Goal: Transaction & Acquisition: Purchase product/service

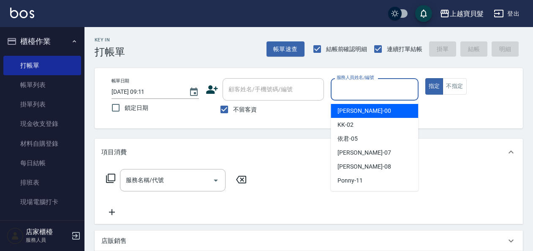
click at [359, 89] on input "服務人員姓名/編號" at bounding box center [374, 89] width 80 height 15
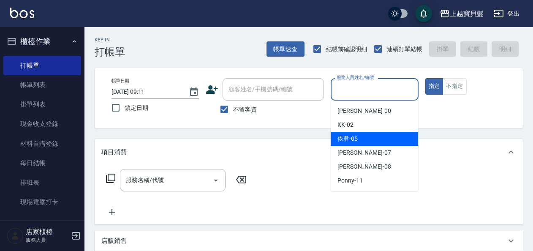
click at [360, 135] on div "依君 -05" at bounding box center [373, 139] width 87 height 14
type input "依君-05"
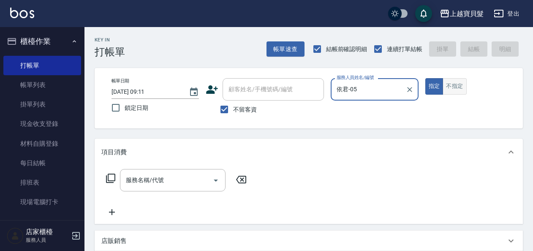
click at [454, 85] on button "不指定" at bounding box center [454, 86] width 24 height 16
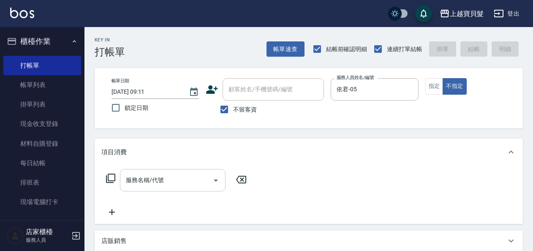
click at [127, 190] on div "服務名稱/代號" at bounding box center [172, 180] width 105 height 22
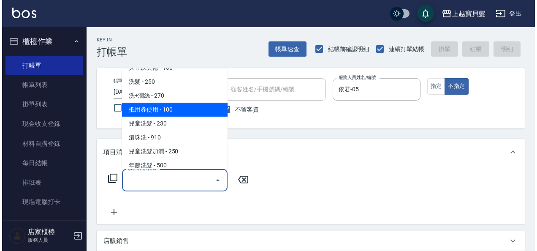
scroll to position [84, 0]
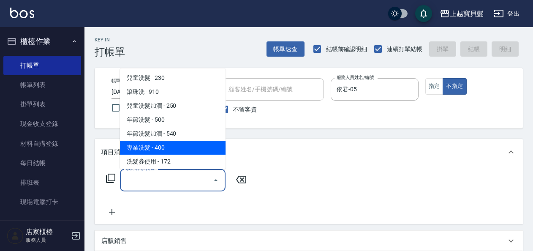
click at [147, 149] on span "專業洗髮 - 400" at bounding box center [172, 148] width 105 height 14
type input "專業洗髮(109)"
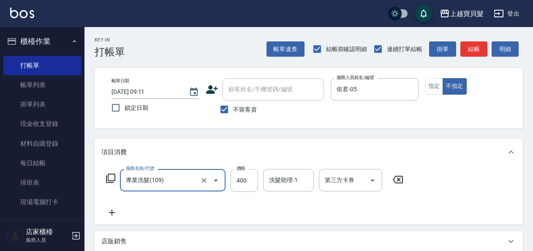
click at [109, 177] on icon at bounding box center [110, 178] width 10 height 10
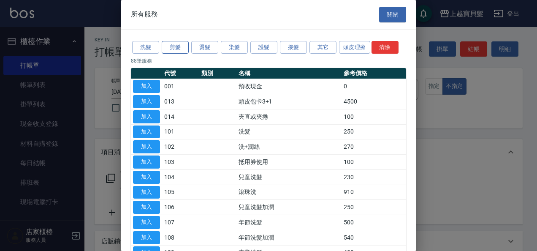
click at [174, 42] on button "剪髮" at bounding box center [175, 47] width 27 height 13
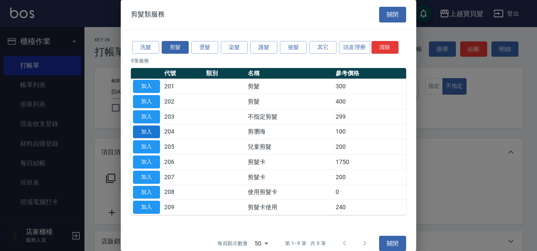
click at [149, 128] on button "加入" at bounding box center [146, 131] width 27 height 13
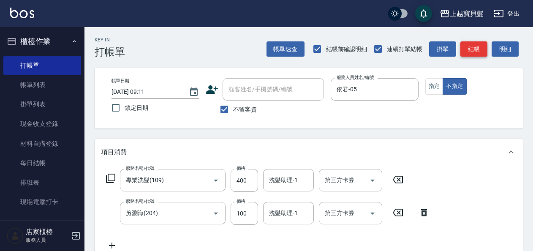
click at [469, 53] on button "結帳" at bounding box center [473, 49] width 27 height 16
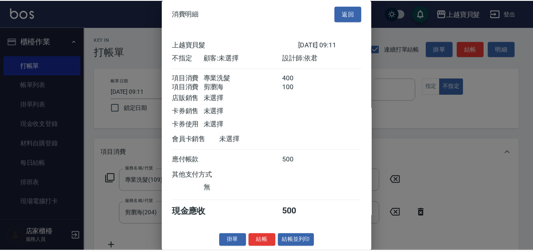
scroll to position [12, 0]
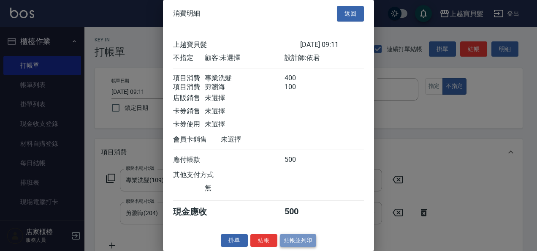
click at [295, 235] on button "結帳並列印" at bounding box center [298, 240] width 37 height 13
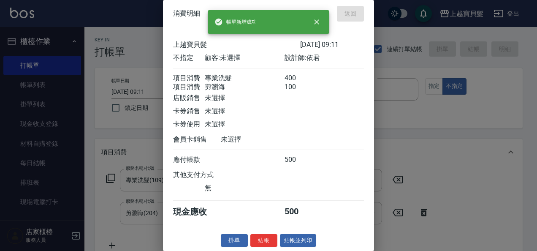
type input "[DATE] 18:30"
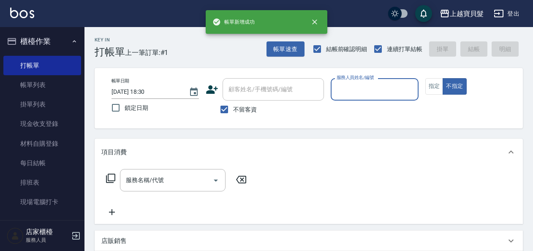
click at [334, 79] on div "服務人員姓名/編號" at bounding box center [373, 89] width 87 height 22
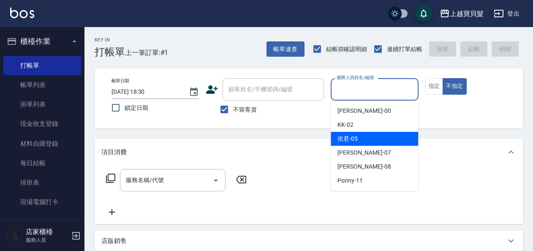
click at [356, 135] on span "依君 -05" at bounding box center [347, 138] width 20 height 9
type input "依君-05"
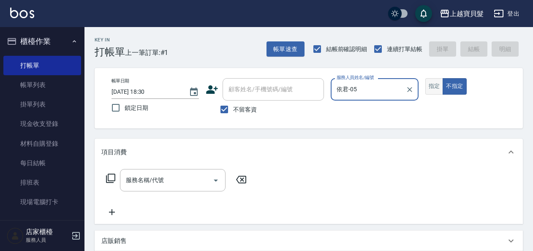
click at [437, 81] on button "指定" at bounding box center [434, 86] width 18 height 16
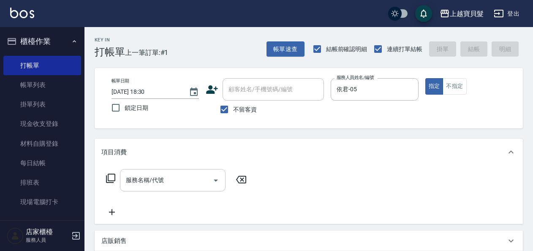
click at [164, 181] on input "服務名稱/代號" at bounding box center [166, 180] width 85 height 15
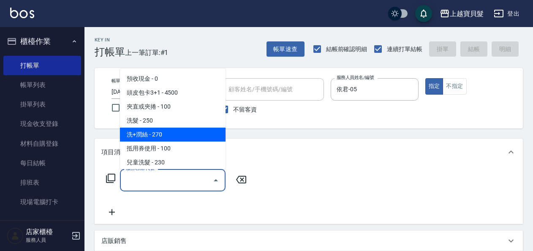
click at [160, 135] on span "洗+潤絲 - 270" at bounding box center [172, 134] width 105 height 14
type input "洗+潤絲(102)"
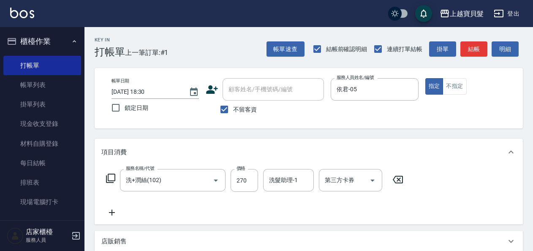
click at [114, 173] on div "服務名稱/代號 洗+[PERSON_NAME](102) 服務名稱/代號 價格 270 價格 洗髮助理-1 洗髮助理-1 第三方卡券 第三方卡券" at bounding box center [254, 180] width 307 height 23
click at [112, 173] on div "服務名稱/代號 洗+[PERSON_NAME](102) 服務名稱/代號 價格 270 價格 洗髮助理-1 洗髮助理-1 第三方卡券 第三方卡券" at bounding box center [254, 180] width 307 height 23
click at [112, 175] on icon at bounding box center [110, 178] width 10 height 10
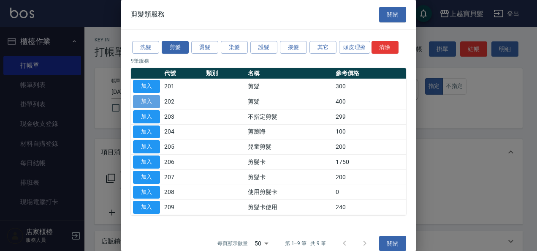
drag, startPoint x: 149, startPoint y: 99, endPoint x: 494, endPoint y: 137, distance: 347.2
click at [149, 99] on button "加入" at bounding box center [146, 101] width 27 height 13
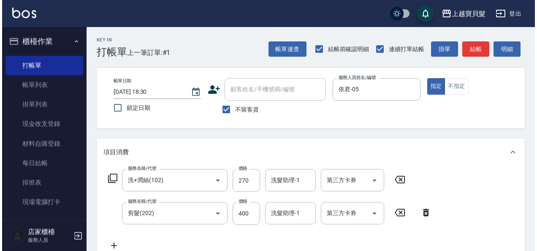
scroll to position [169, 0]
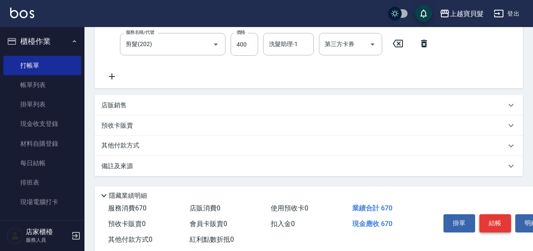
click at [485, 219] on button "結帳" at bounding box center [495, 223] width 32 height 18
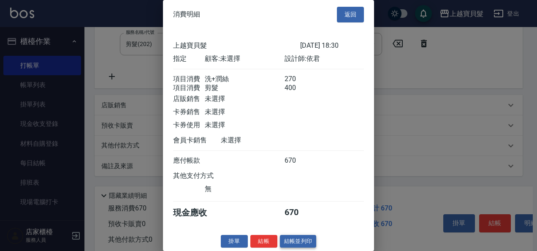
click at [306, 247] on button "結帳並列印" at bounding box center [298, 241] width 37 height 13
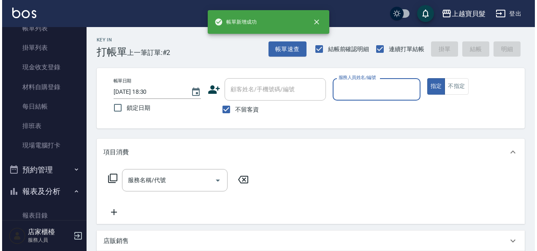
scroll to position [127, 0]
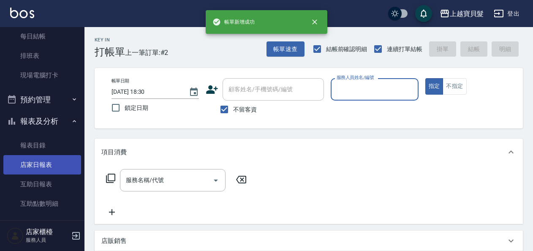
click at [35, 166] on link "店家日報表" at bounding box center [42, 164] width 78 height 19
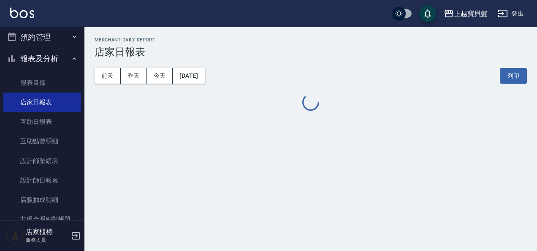
scroll to position [255, 0]
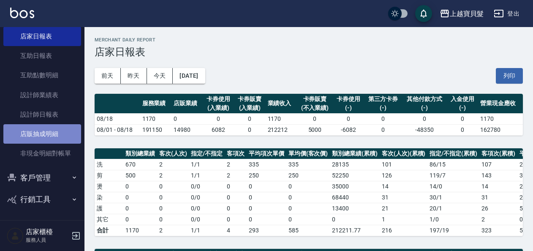
click at [44, 136] on link "店販抽成明細" at bounding box center [42, 133] width 78 height 19
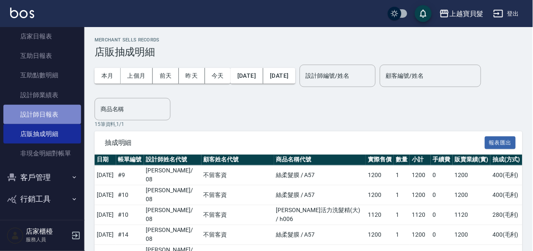
click at [52, 114] on link "設計師日報表" at bounding box center [42, 114] width 78 height 19
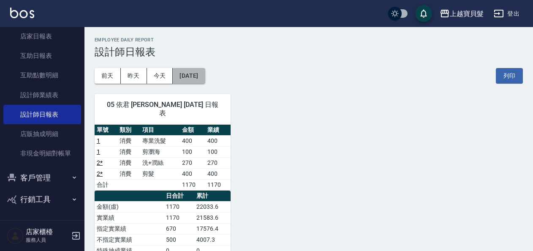
click at [200, 76] on button "[DATE]" at bounding box center [189, 76] width 32 height 16
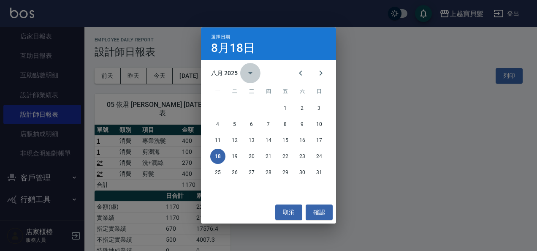
click at [249, 74] on icon "calendar view is open, switch to year view" at bounding box center [250, 73] width 10 height 10
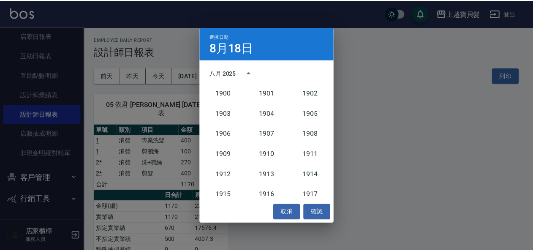
scroll to position [781, 0]
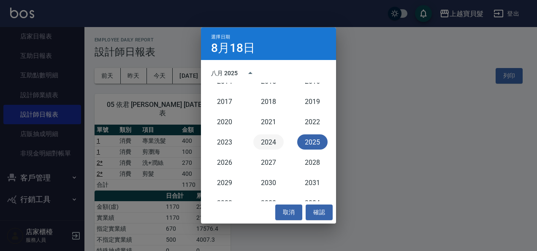
click at [269, 148] on button "2024" at bounding box center [268, 141] width 30 height 15
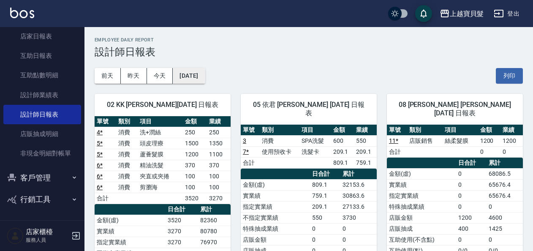
click at [205, 81] on button "[DATE]" at bounding box center [189, 76] width 32 height 16
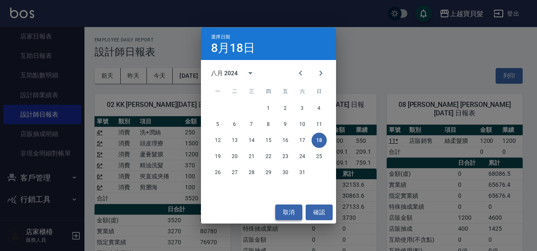
click at [295, 210] on button "取消" at bounding box center [288, 212] width 27 height 16
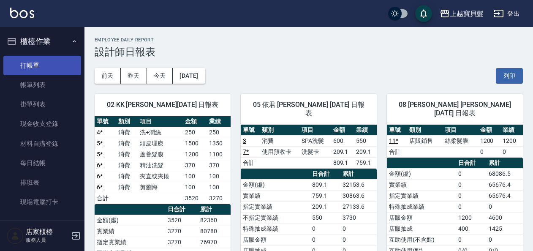
click at [31, 69] on link "打帳單" at bounding box center [42, 65] width 78 height 19
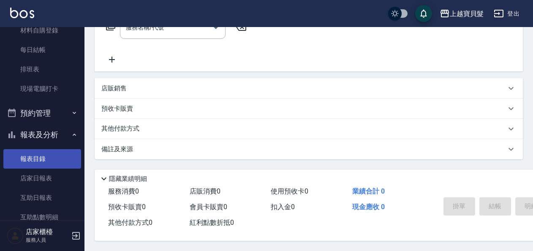
scroll to position [127, 0]
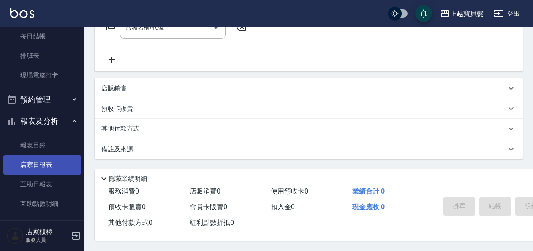
click at [42, 166] on link "店家日報表" at bounding box center [42, 164] width 78 height 19
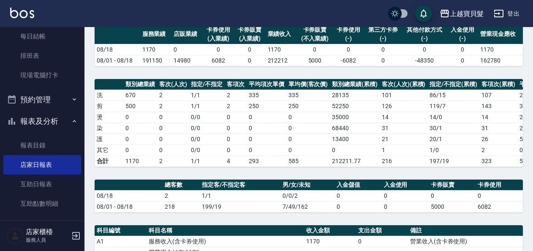
scroll to position [169, 0]
